Goal: Check status

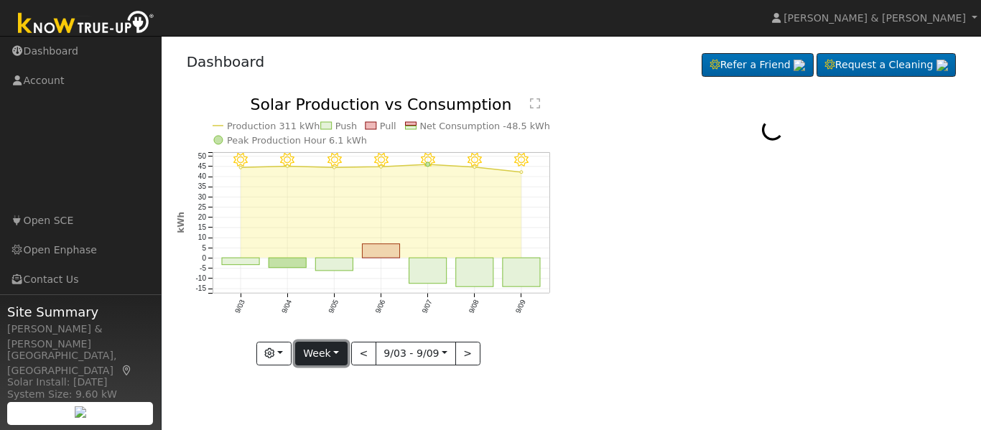
click at [337, 357] on button "Week" at bounding box center [321, 354] width 52 height 24
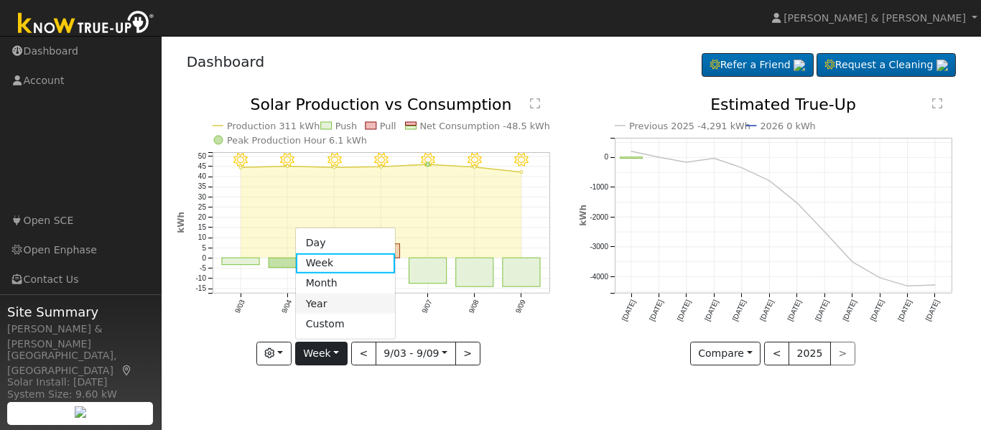
click at [331, 303] on link "Year" at bounding box center [346, 304] width 100 height 20
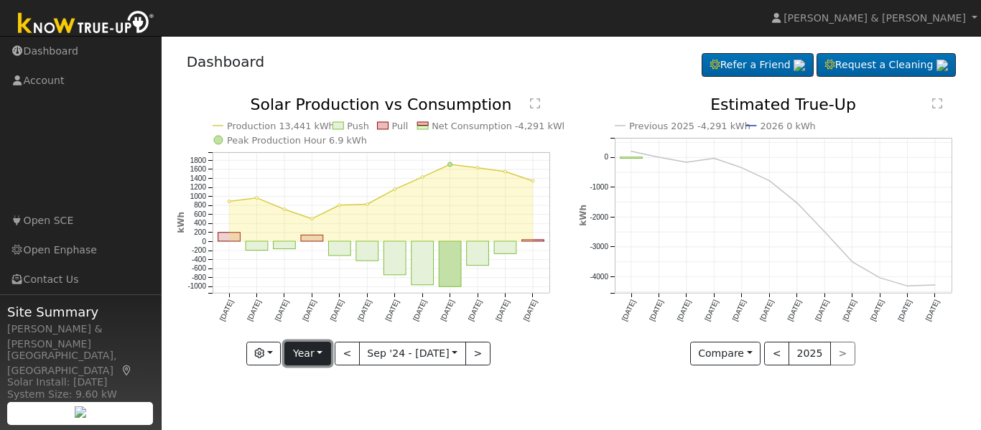
click at [325, 355] on button "Year" at bounding box center [307, 354] width 46 height 24
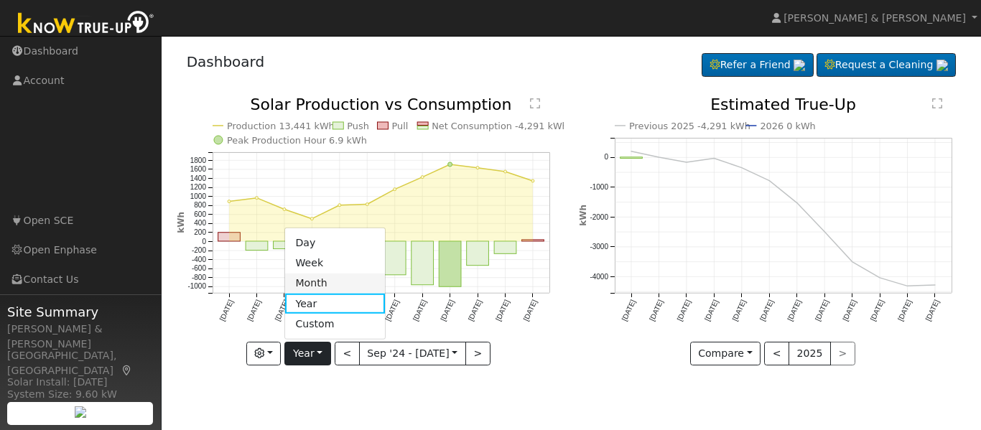
click at [322, 282] on link "Month" at bounding box center [335, 284] width 100 height 20
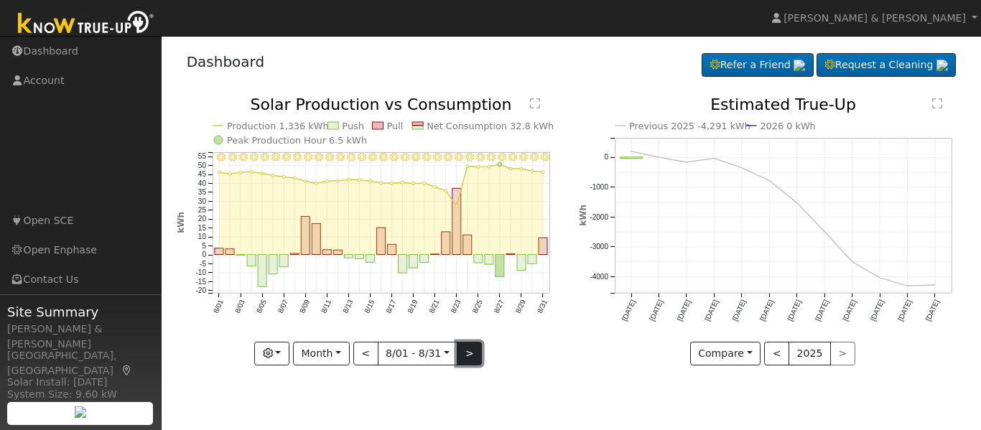
click at [475, 350] on button ">" at bounding box center [469, 354] width 25 height 24
type input "2025-09-01"
